Goal: Task Accomplishment & Management: Manage account settings

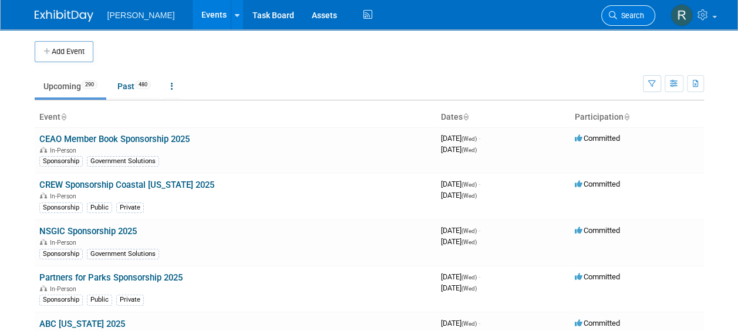
click at [626, 18] on span "Search" at bounding box center [630, 15] width 27 height 9
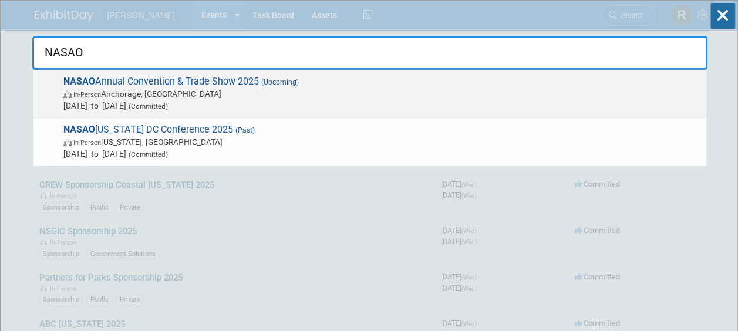
type input "NASAO"
click at [264, 89] on span "In-Person Anchorage, AK" at bounding box center [381, 94] width 637 height 12
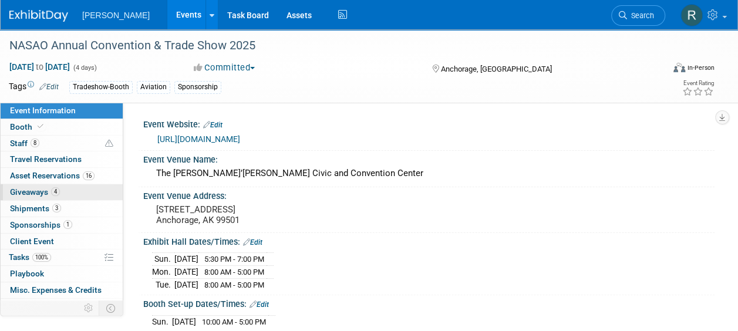
click at [60, 193] on link "4 Giveaways 4" at bounding box center [62, 192] width 122 height 16
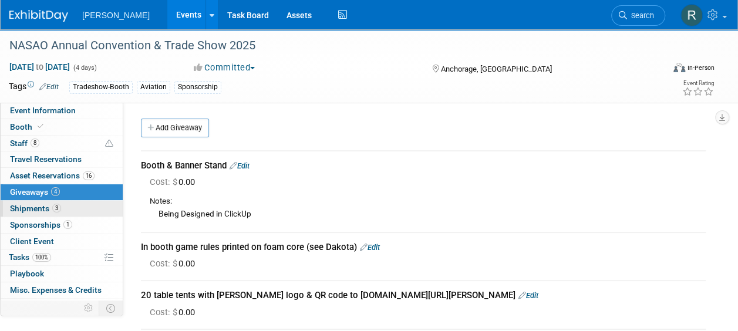
click at [53, 206] on span "3" at bounding box center [56, 208] width 9 height 9
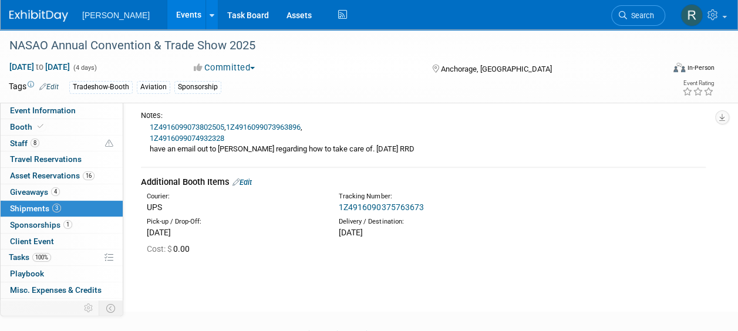
scroll to position [317, 0]
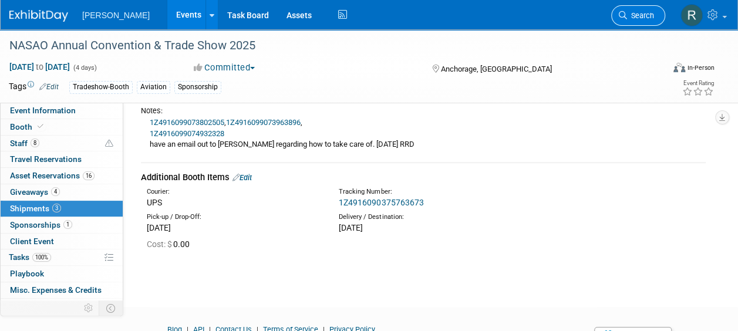
click at [634, 20] on link "Search" at bounding box center [638, 15] width 54 height 21
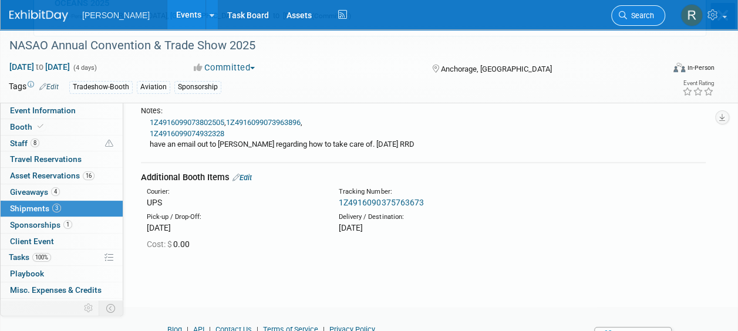
scroll to position [0, 0]
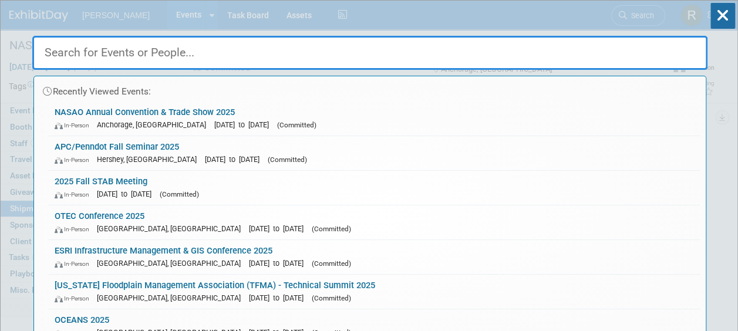
click at [434, 57] on input "text" at bounding box center [369, 53] width 675 height 34
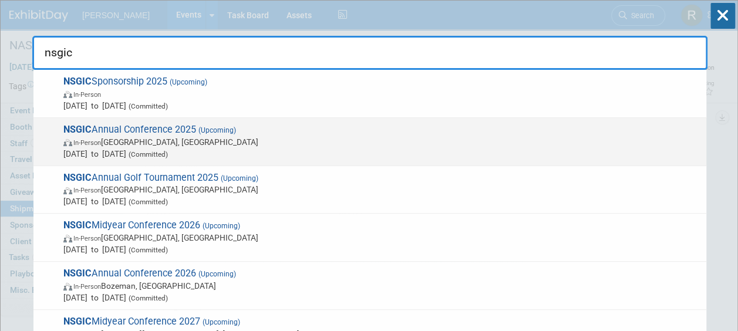
type input "nsgic"
click at [244, 142] on span "In-Person Nashville, TN" at bounding box center [381, 142] width 637 height 12
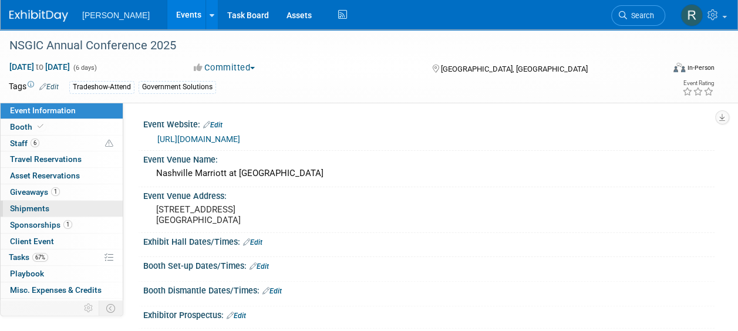
click at [59, 205] on link "0 Shipments 0" at bounding box center [62, 209] width 122 height 16
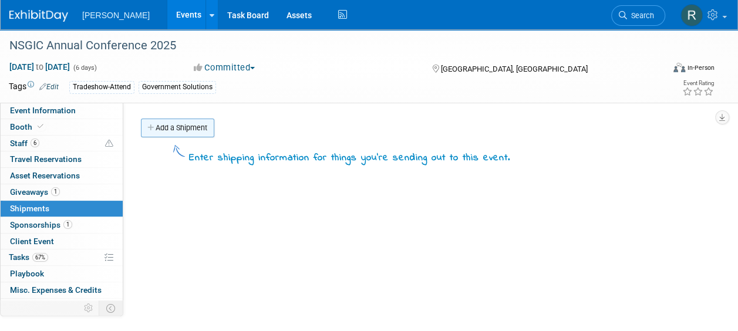
click at [166, 133] on link "Add a Shipment" at bounding box center [177, 128] width 73 height 19
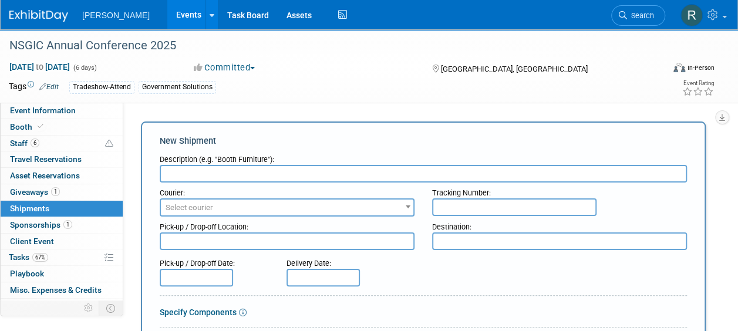
click at [197, 176] on input "text" at bounding box center [423, 174] width 527 height 18
type input "banner stand"
click at [211, 211] on span "Select courier" at bounding box center [190, 207] width 48 height 9
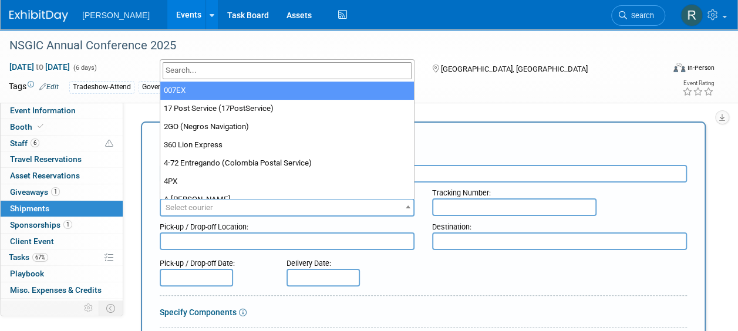
click at [241, 75] on input "search" at bounding box center [287, 70] width 249 height 17
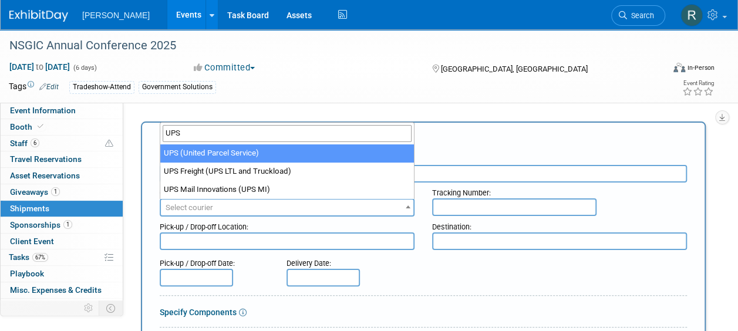
type input "UPS"
select select "508"
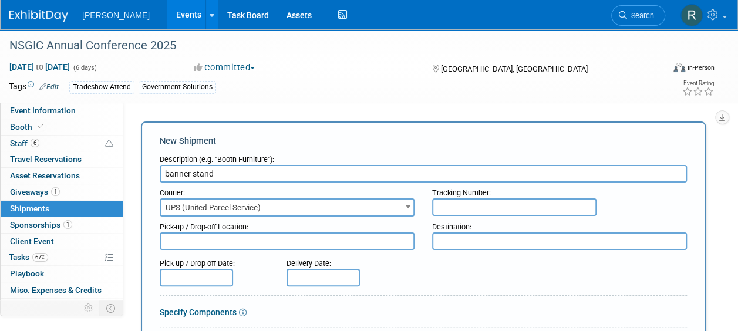
click at [468, 214] on input "text" at bounding box center [514, 207] width 164 height 18
paste input "1Z4916090373670900"
type input "1Z4916090373670900"
click at [351, 244] on textarea at bounding box center [287, 241] width 255 height 18
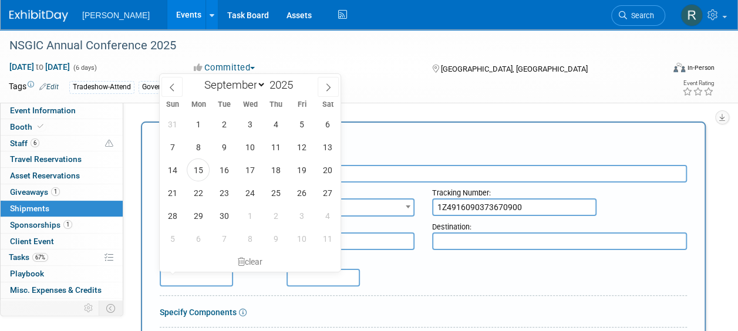
click at [215, 279] on input "text" at bounding box center [196, 278] width 73 height 18
click at [303, 149] on span "12" at bounding box center [301, 147] width 23 height 23
type input "[DATE]"
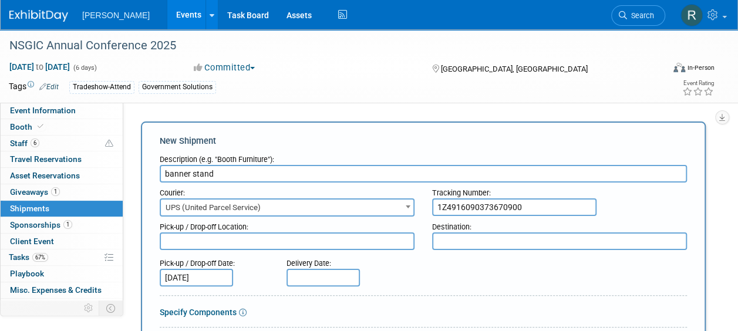
click at [438, 240] on textarea at bounding box center [559, 241] width 255 height 18
click at [305, 278] on input "text" at bounding box center [322, 278] width 73 height 18
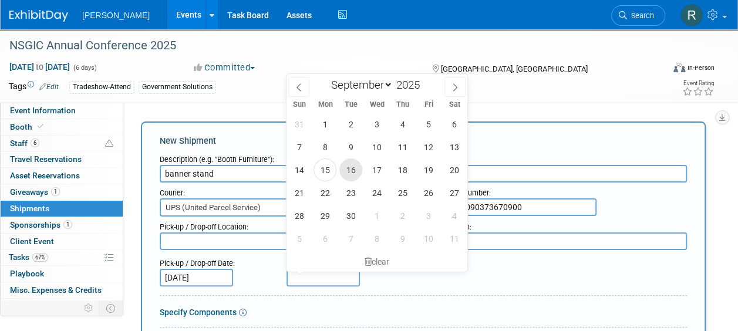
click at [351, 172] on span "16" at bounding box center [350, 169] width 23 height 23
type input "[DATE]"
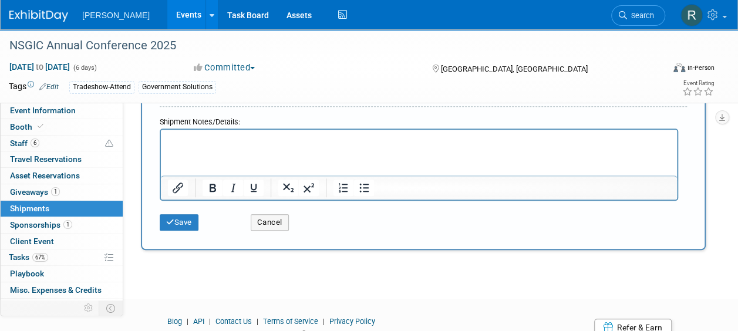
scroll to position [411, 0]
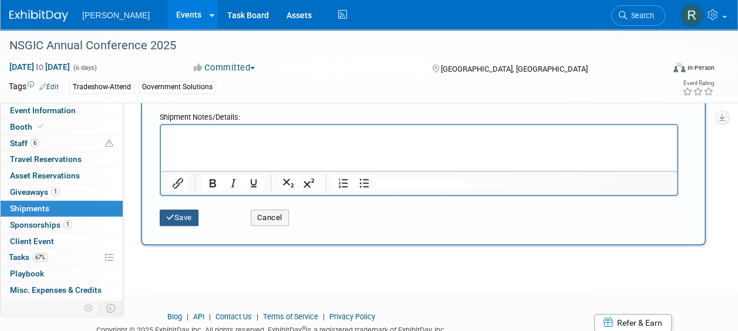
click at [176, 215] on button "Save" at bounding box center [179, 218] width 39 height 16
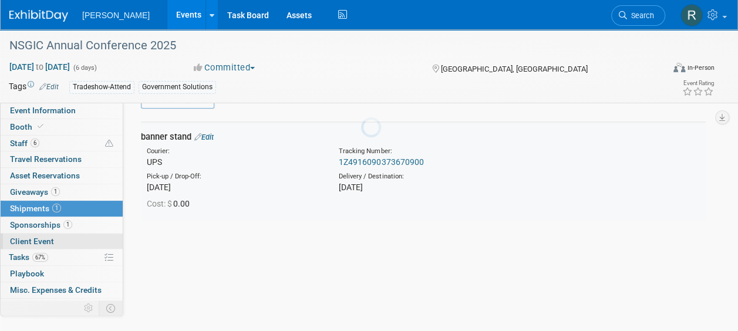
scroll to position [26, 0]
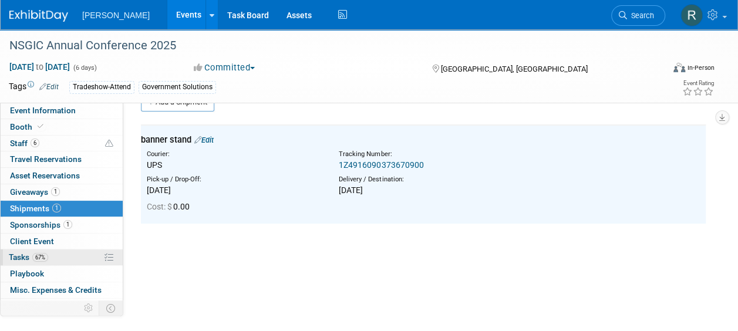
click at [48, 259] on link "67% Tasks 67%" at bounding box center [62, 257] width 122 height 16
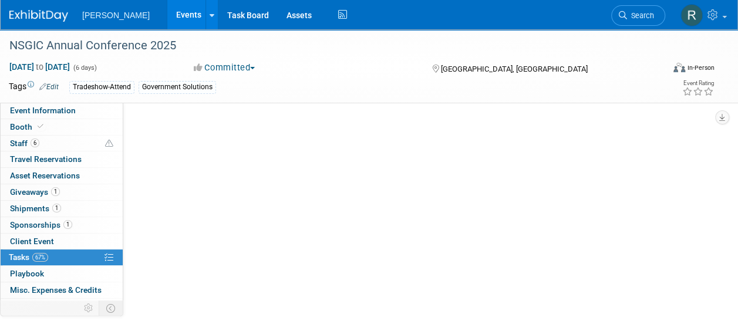
scroll to position [0, 0]
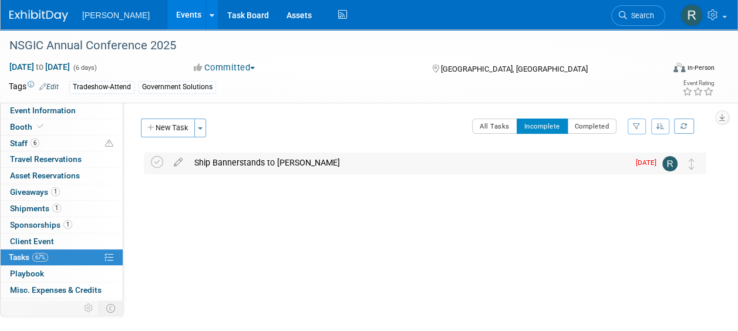
click at [231, 160] on div "Ship Bannerstands to [PERSON_NAME]" at bounding box center [408, 163] width 440 height 20
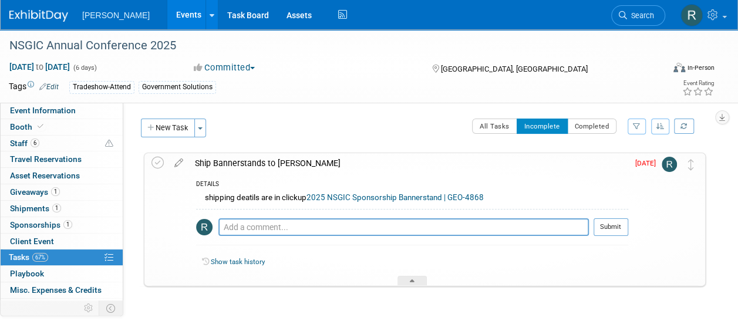
click at [319, 198] on link "2025 NSGIC Sponsorship Bannerstand | GEO-4868" at bounding box center [394, 197] width 177 height 9
click at [158, 166] on icon at bounding box center [157, 163] width 12 height 12
